Goal: Check status: Check status

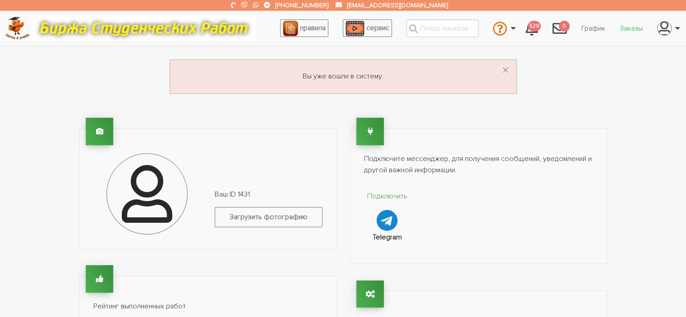
click at [628, 25] on link "Заказы" at bounding box center [631, 28] width 37 height 17
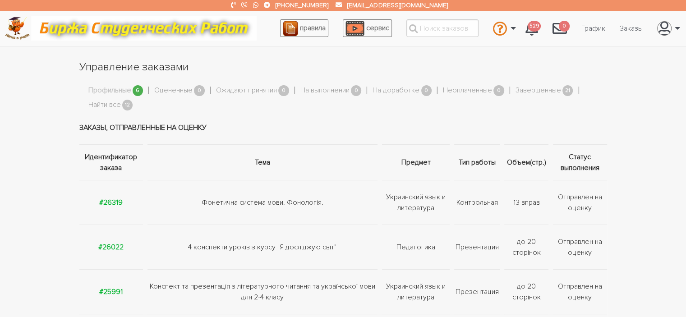
click at [119, 92] on link "Профильные" at bounding box center [109, 91] width 43 height 12
click at [107, 102] on link "Найти все" at bounding box center [104, 105] width 32 height 12
